Goal: Task Accomplishment & Management: Use online tool/utility

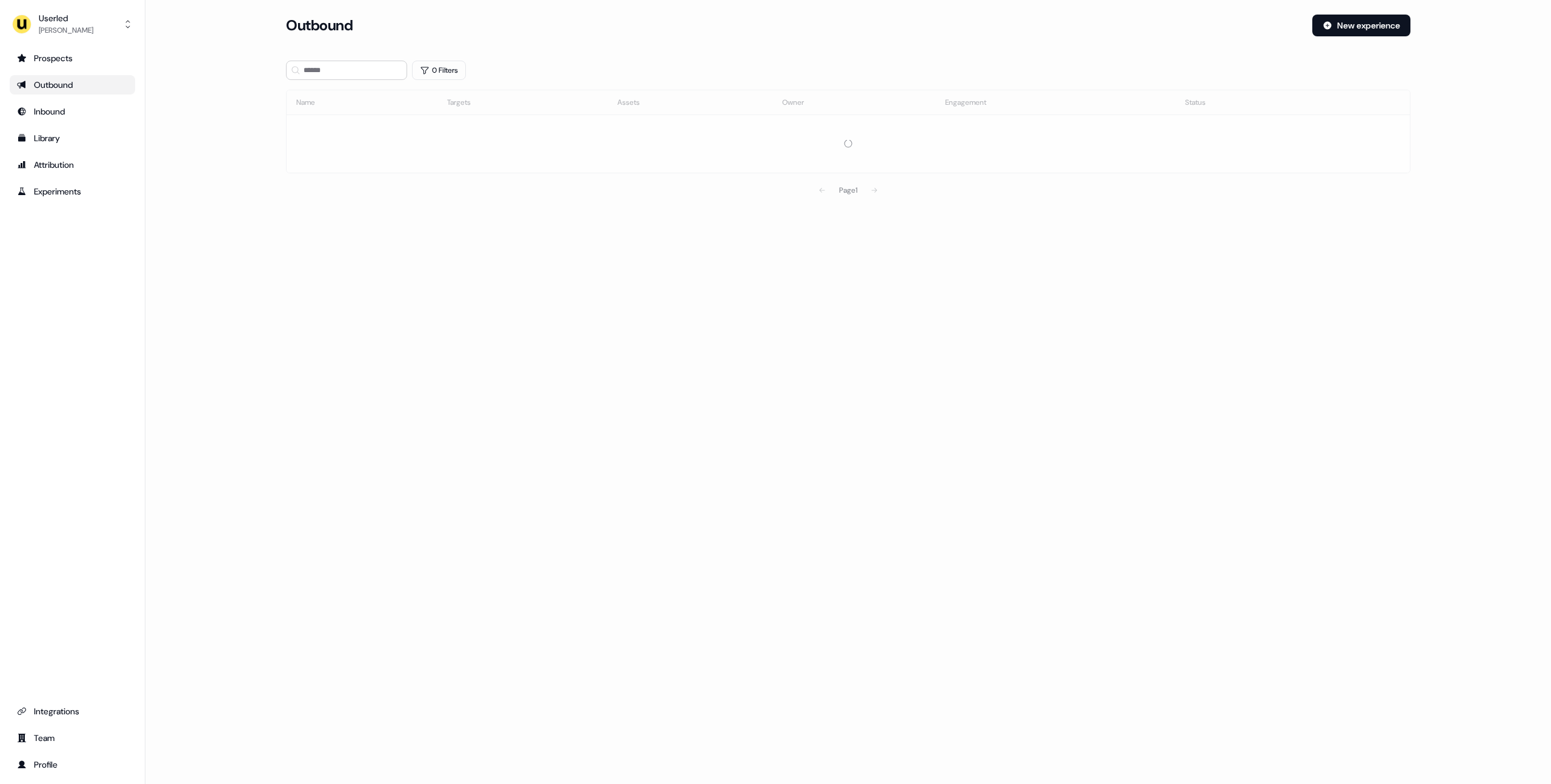
click at [212, 68] on main "Loading... Outbound New experience 0 Filters Name Targets Assets Owner Engageme…" at bounding box center [848, 125] width 1405 height 222
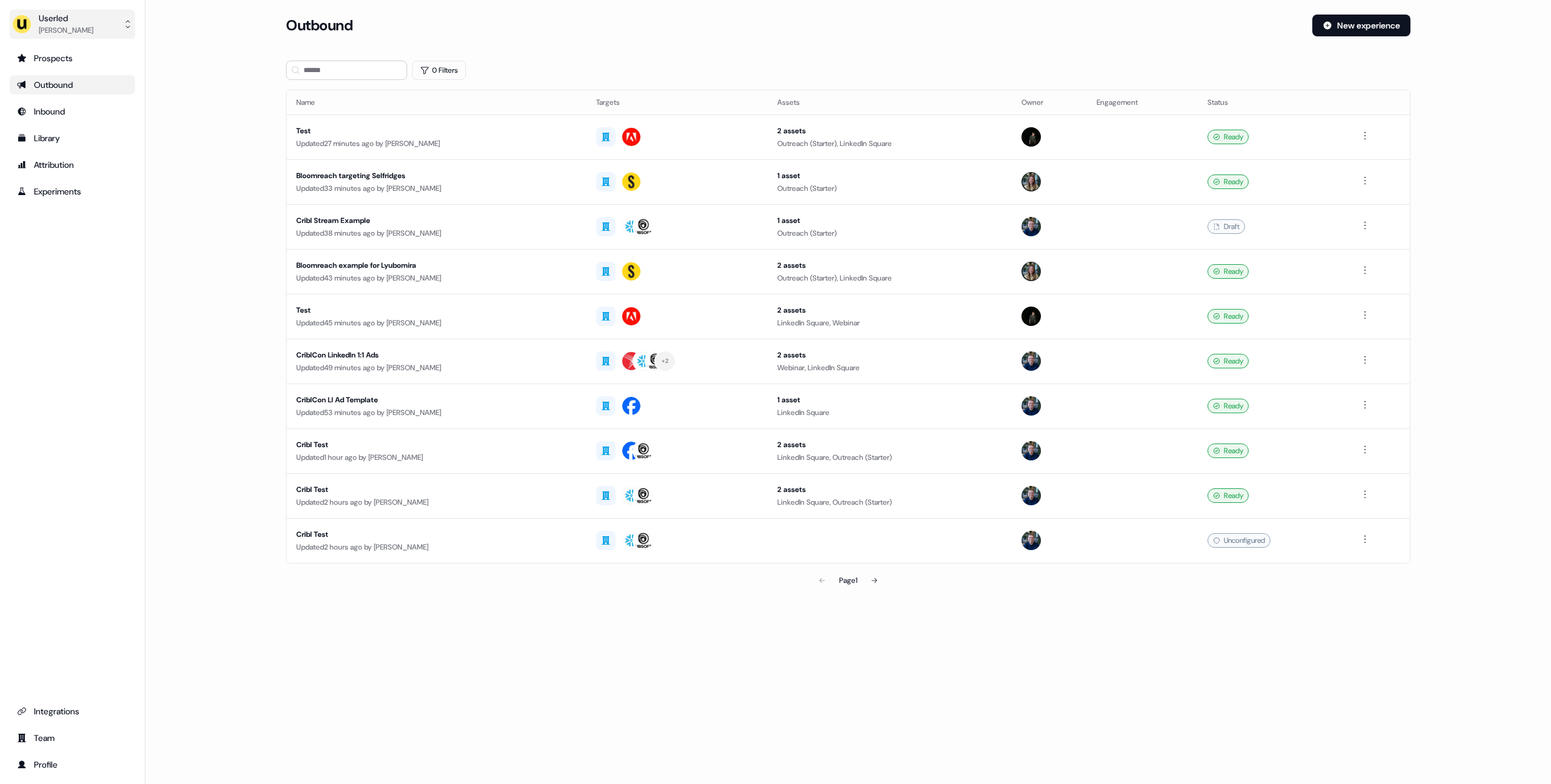
click at [79, 23] on div "Userled" at bounding box center [66, 19] width 54 height 12
click at [78, 54] on div "Impersonate (Admin)" at bounding box center [72, 57] width 115 height 22
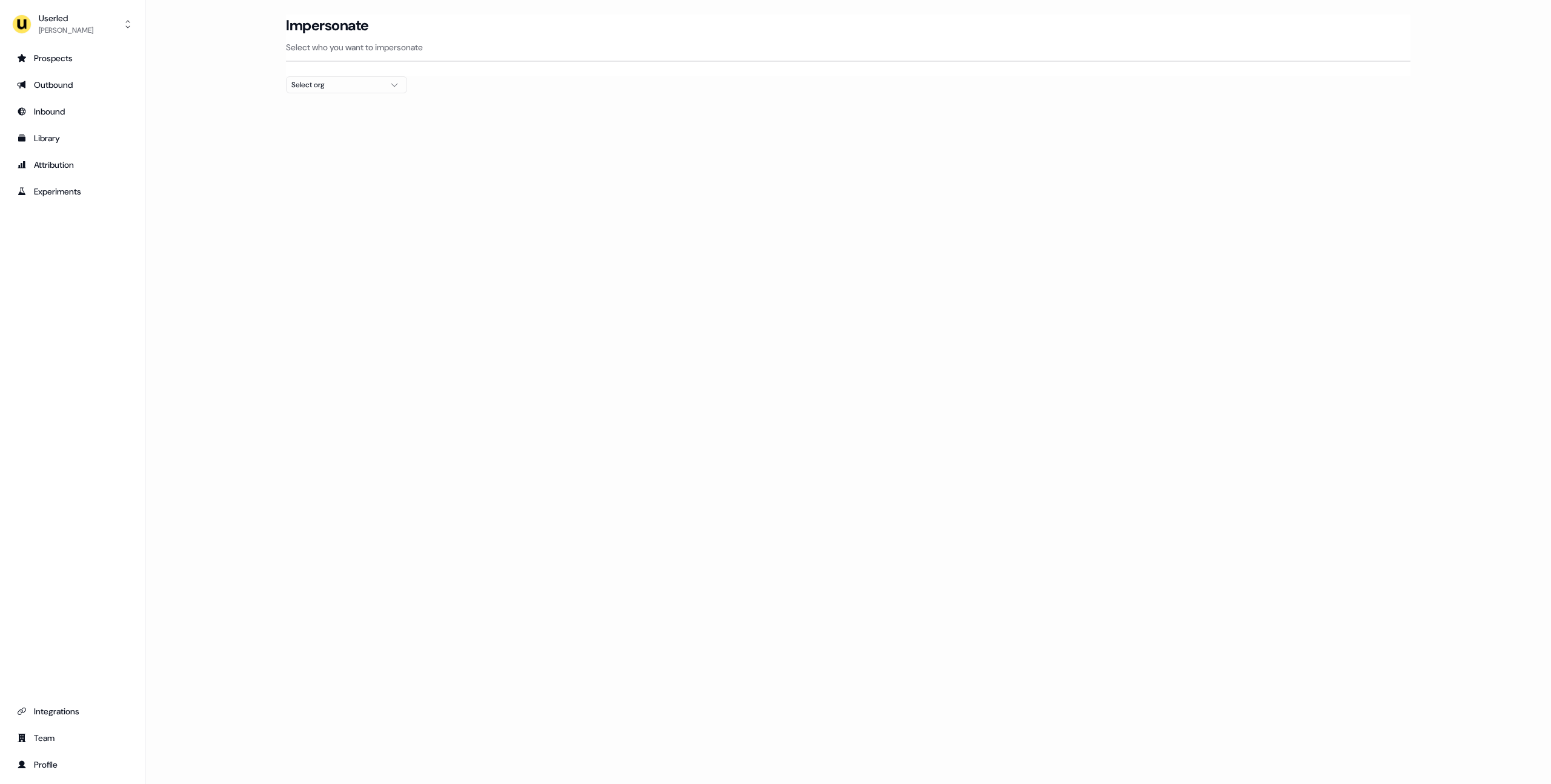
click at [318, 96] on div at bounding box center [848, 98] width 1125 height 10
click at [324, 91] on button "Select org" at bounding box center [347, 85] width 121 height 17
type input "****"
